Goal: Task Accomplishment & Management: Use online tool/utility

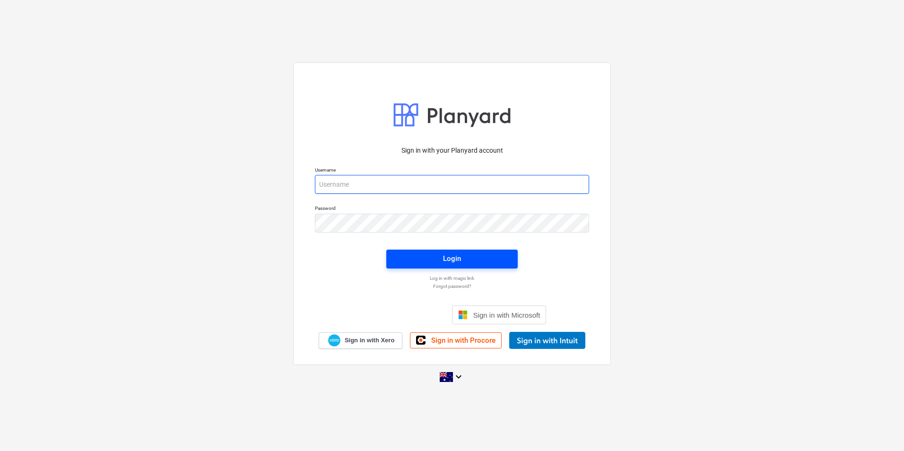
type input "skeane@keanegroup.com.au"
click at [495, 261] on span "Login" at bounding box center [452, 258] width 109 height 12
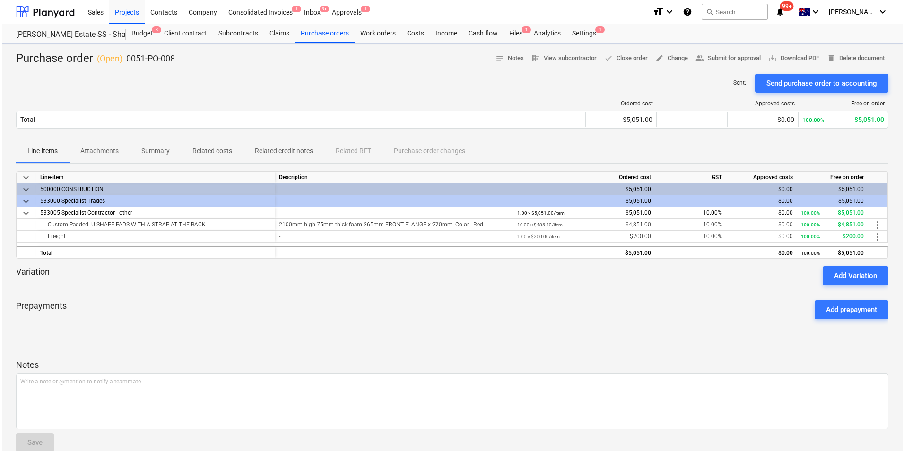
scroll to position [16, 0]
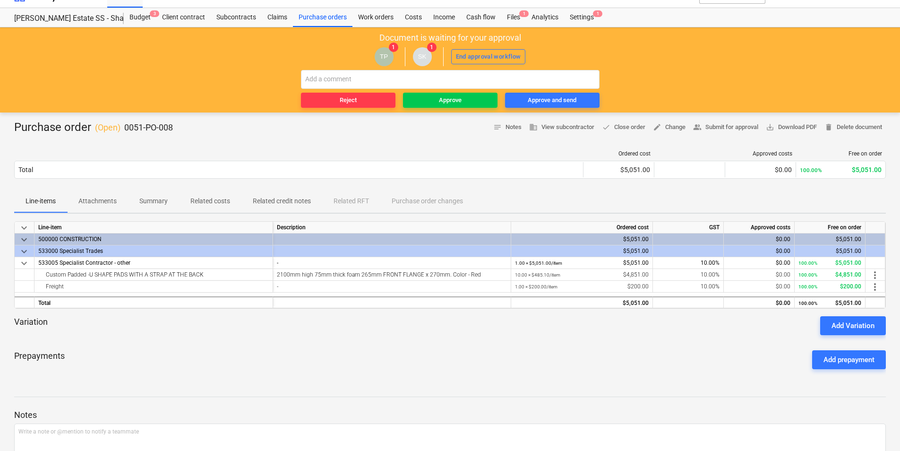
click at [110, 193] on button "Attachments" at bounding box center [97, 201] width 61 height 23
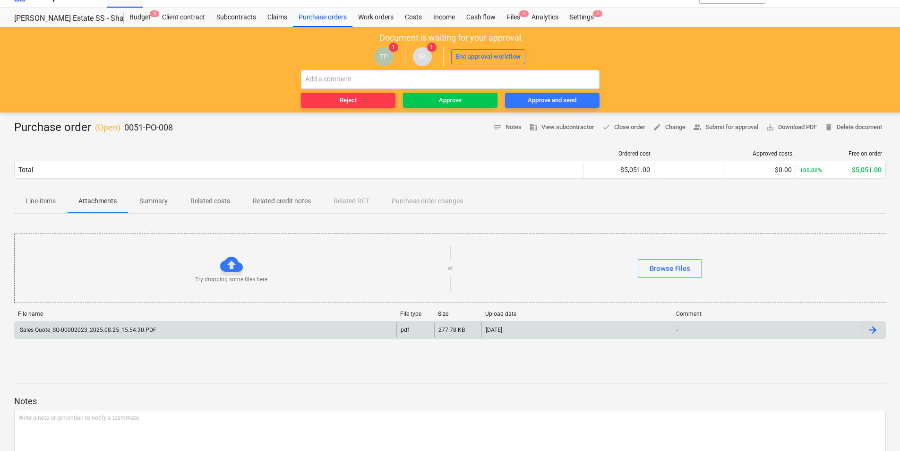
click at [116, 327] on div "Sales Quote_SQ-00002023_2025.08.25_15.54.30.PDF" at bounding box center [87, 330] width 138 height 7
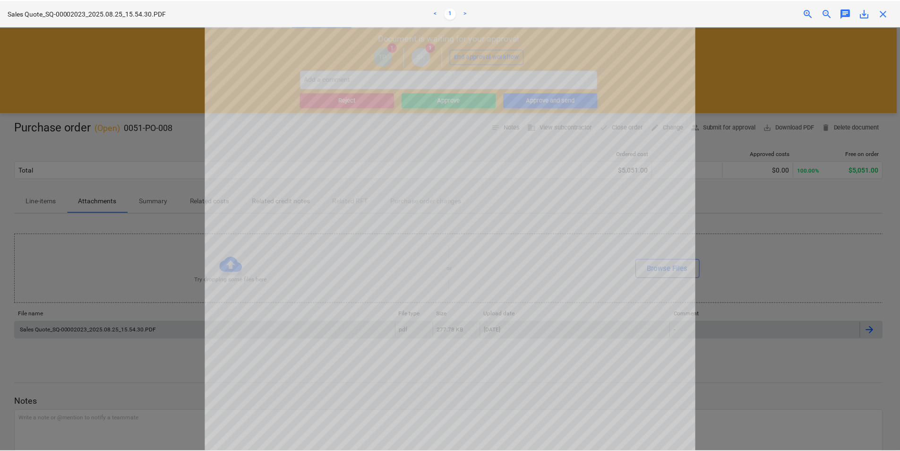
scroll to position [233, 0]
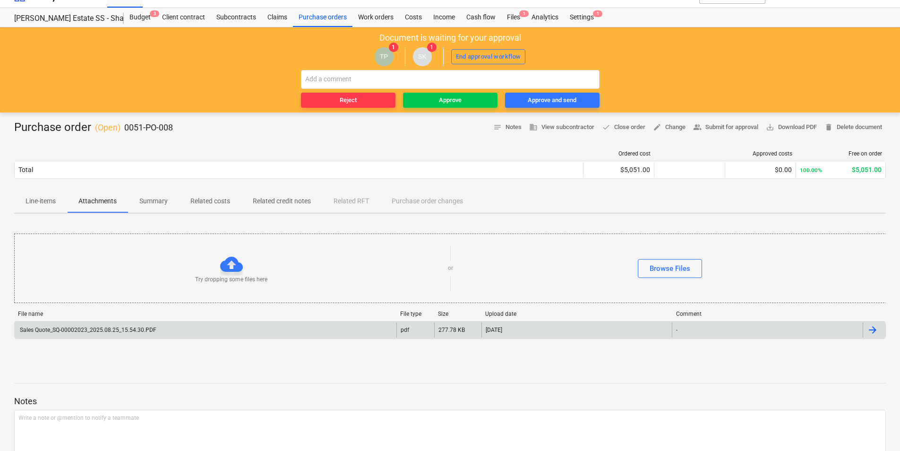
click at [58, 197] on span "Line-items" at bounding box center [40, 201] width 53 height 16
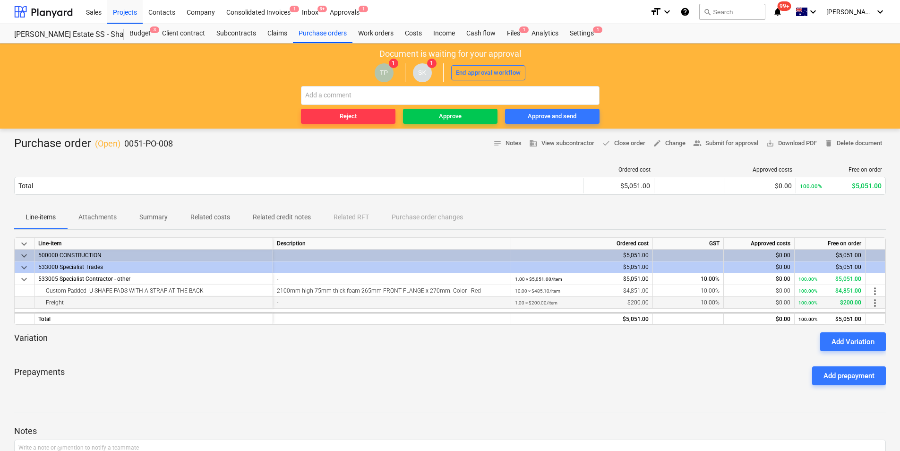
drag, startPoint x: 447, startPoint y: 118, endPoint x: 395, endPoint y: 299, distance: 188.2
click at [474, 296] on main "Document is waiting for your approval TP 1 SK 1 End approval workflow Reject Ap…" at bounding box center [450, 288] width 900 height 490
click at [62, 227] on button "Line-items" at bounding box center [40, 217] width 53 height 23
drag, startPoint x: 90, startPoint y: 213, endPoint x: 117, endPoint y: 231, distance: 32.5
click at [90, 213] on p "Attachments" at bounding box center [97, 217] width 38 height 10
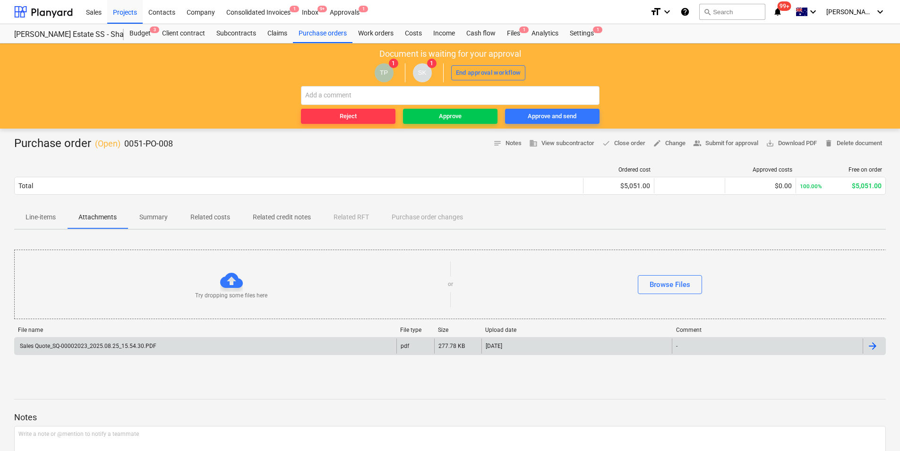
click at [102, 353] on div "Sales Quote_SQ-00002023_2025.08.25_15.54.30.PDF" at bounding box center [206, 345] width 382 height 15
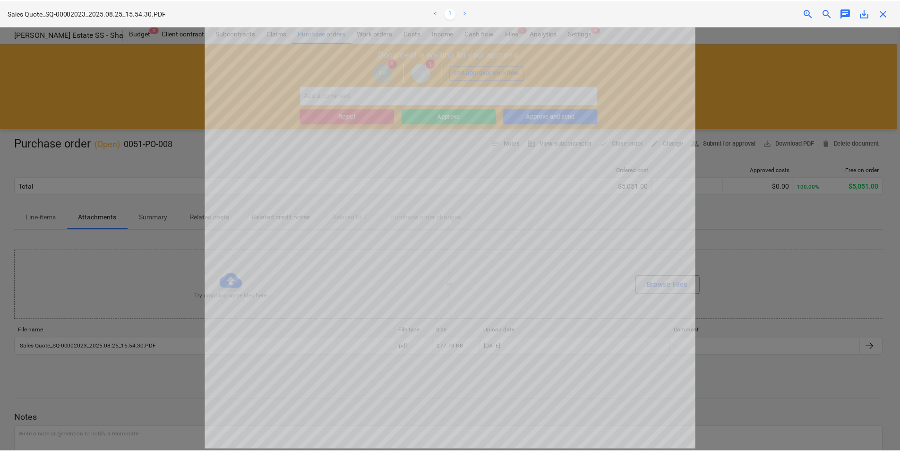
scroll to position [85, 0]
click at [889, 11] on span "close" at bounding box center [886, 13] width 11 height 11
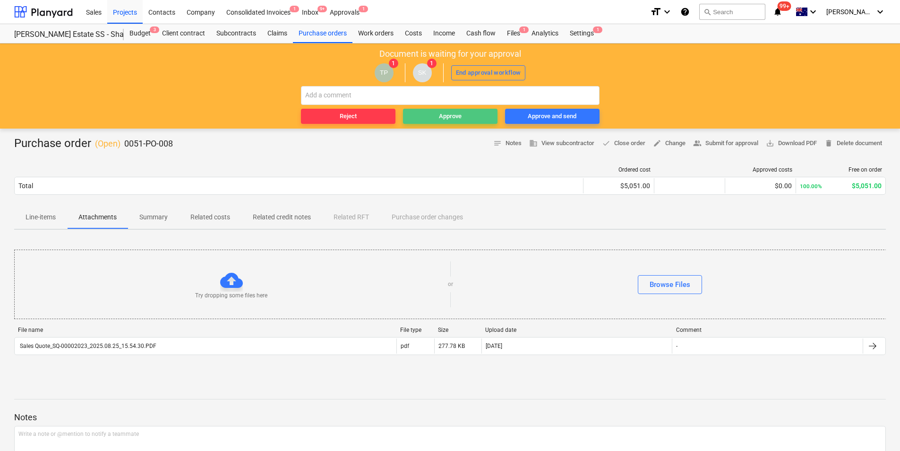
click at [437, 117] on span "Approve" at bounding box center [450, 116] width 87 height 11
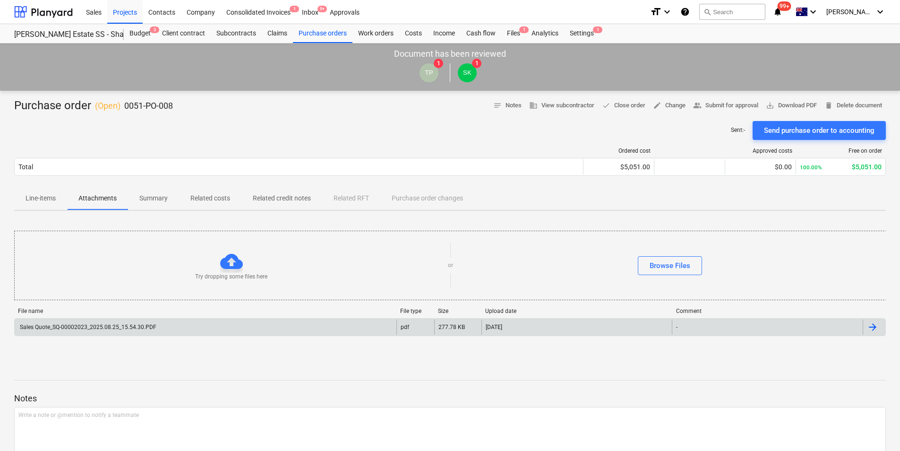
click at [186, 322] on div "Sales Quote_SQ-00002023_2025.08.25_15.54.30.PDF" at bounding box center [206, 327] width 382 height 15
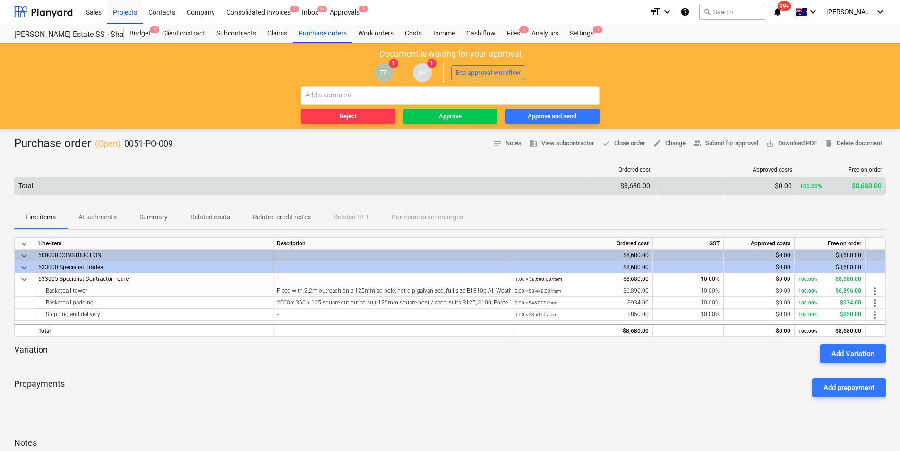
click at [89, 184] on div "Total" at bounding box center [299, 185] width 569 height 15
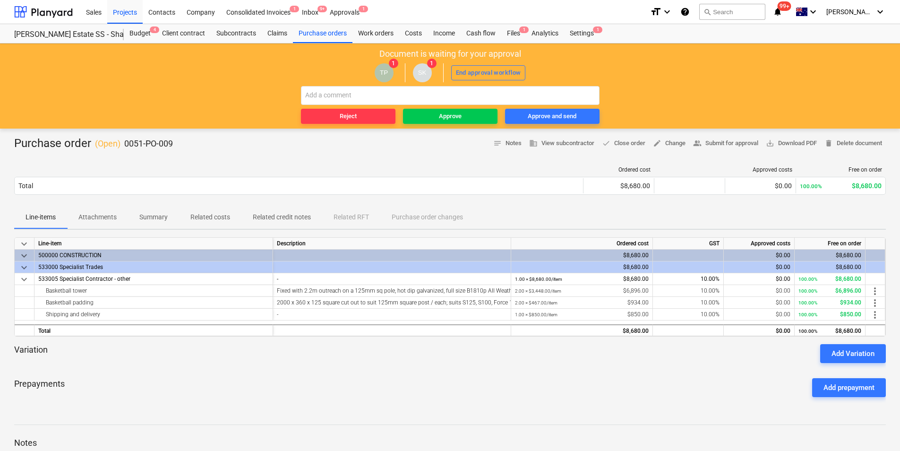
click at [94, 224] on span "Attachments" at bounding box center [97, 217] width 61 height 16
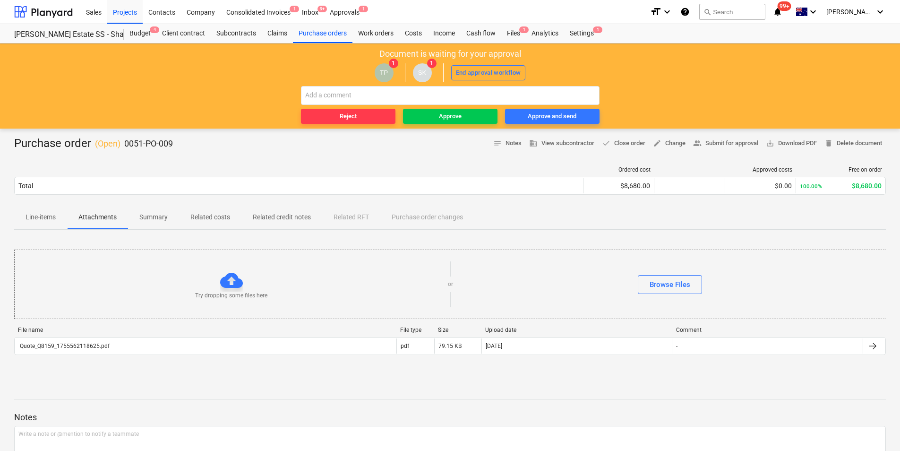
click at [50, 225] on button "Line-items" at bounding box center [40, 217] width 53 height 23
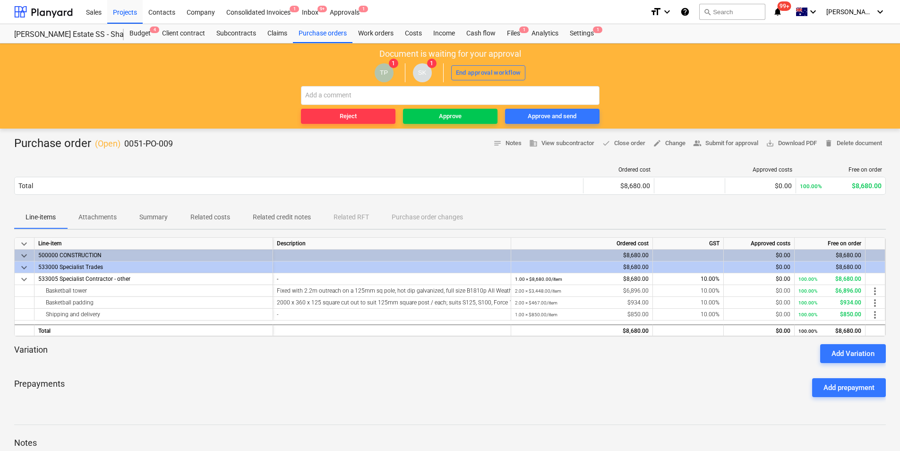
click at [85, 227] on button "Attachments" at bounding box center [97, 217] width 61 height 23
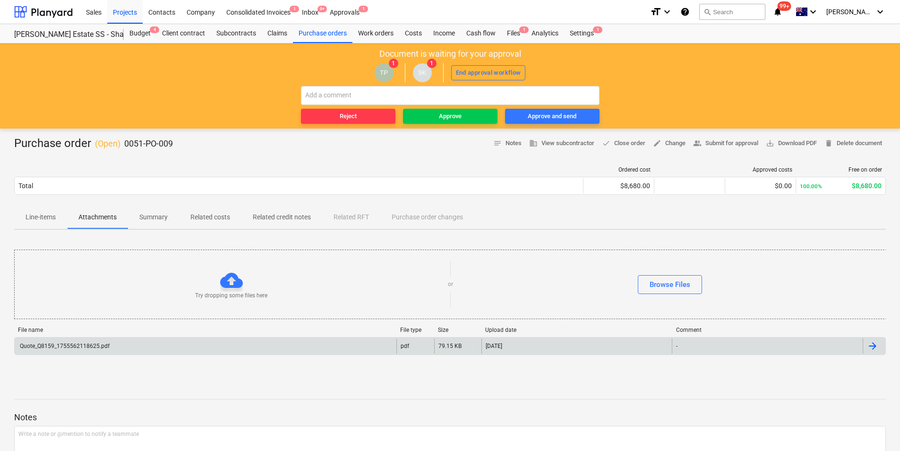
click at [102, 344] on div "Quote_Q8159_1755562118625.pdf" at bounding box center [63, 346] width 91 height 7
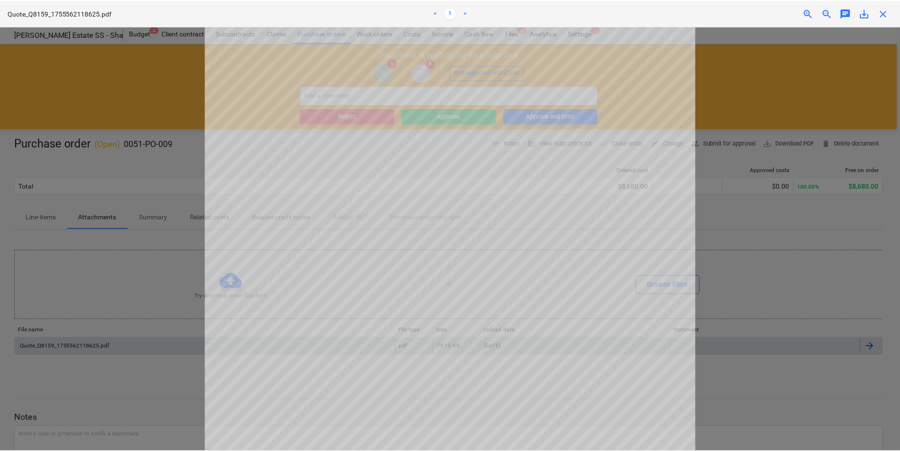
scroll to position [179, 0]
click at [888, 13] on span "close" at bounding box center [886, 13] width 11 height 11
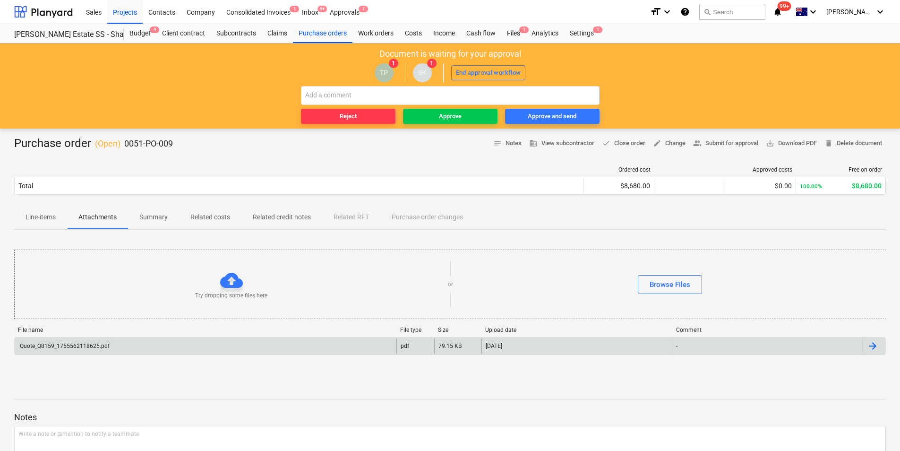
click at [55, 221] on p "Line-items" at bounding box center [41, 217] width 30 height 10
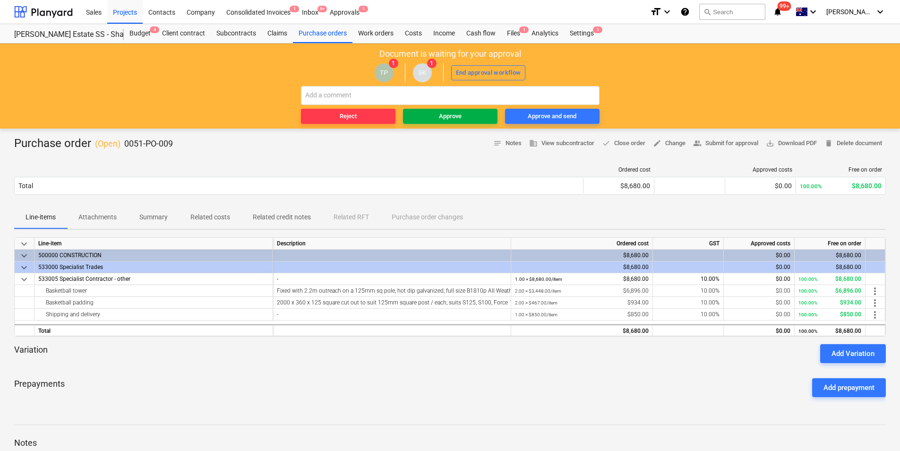
click at [441, 116] on div "Approve" at bounding box center [450, 116] width 23 height 11
